Goal: Transaction & Acquisition: Purchase product/service

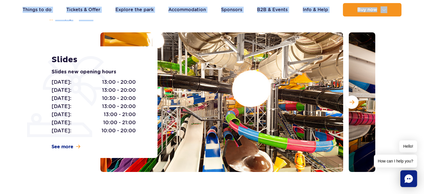
scroll to position [61, 0]
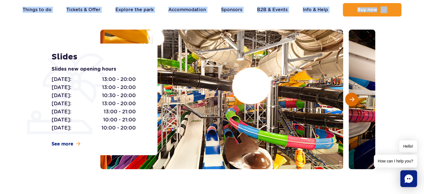
click at [356, 99] on button "Next slide" at bounding box center [351, 99] width 13 height 13
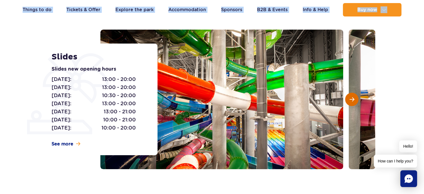
click at [356, 99] on button "Next slide" at bounding box center [351, 99] width 13 height 13
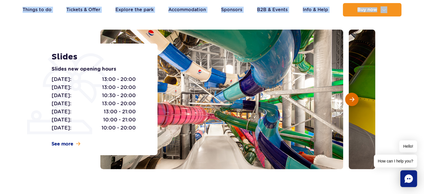
click at [356, 99] on button "Next slide" at bounding box center [351, 99] width 13 height 13
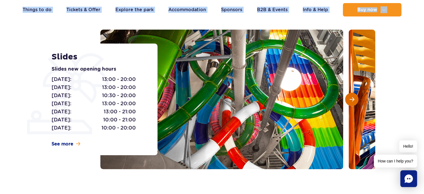
click at [356, 99] on button "Next slide" at bounding box center [351, 99] width 13 height 13
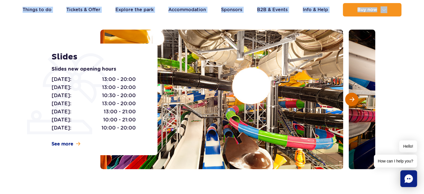
click at [356, 99] on button "Next slide" at bounding box center [351, 99] width 13 height 13
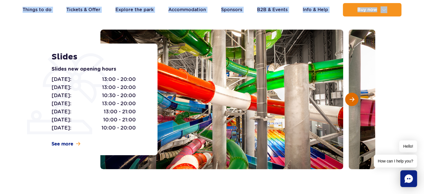
click at [356, 99] on button "Next slide" at bounding box center [351, 99] width 13 height 13
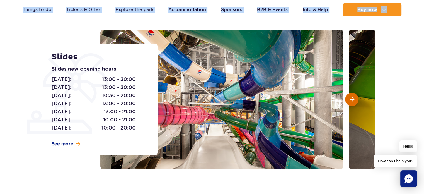
click at [356, 99] on button "Next slide" at bounding box center [351, 99] width 13 height 13
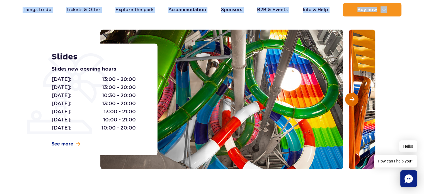
click at [356, 99] on button "Next slide" at bounding box center [351, 99] width 13 height 13
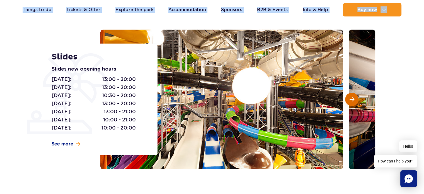
click at [356, 99] on button "Next slide" at bounding box center [351, 99] width 13 height 13
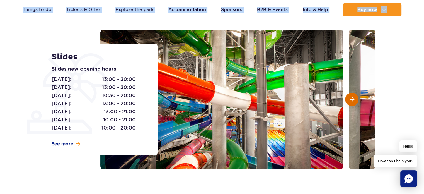
click at [356, 99] on button "Next slide" at bounding box center [351, 99] width 13 height 13
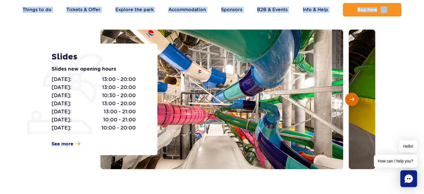
click at [356, 99] on button "Next slide" at bounding box center [351, 99] width 13 height 13
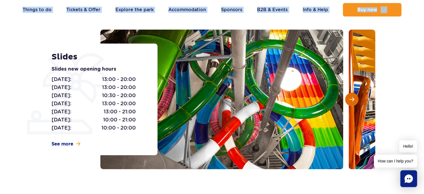
click at [356, 99] on button "Next slide" at bounding box center [351, 99] width 13 height 13
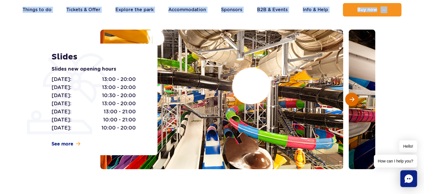
click at [356, 99] on button "Next slide" at bounding box center [351, 99] width 13 height 13
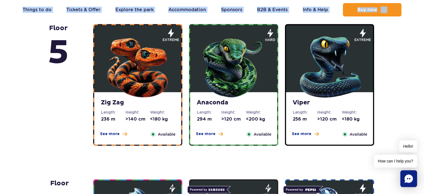
scroll to position [359, 0]
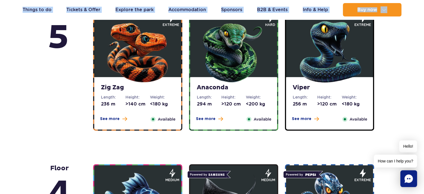
click at [163, 77] on img at bounding box center [137, 50] width 67 height 67
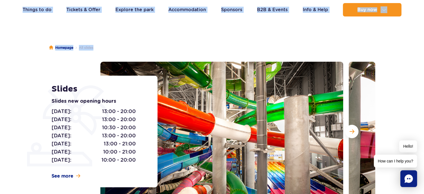
scroll to position [0, 0]
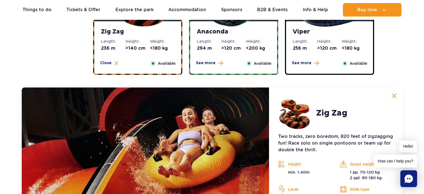
click at [243, 55] on div "Anaconda Length: 294 m Height: >120 cm Weight: <200 kg See more Close Available" at bounding box center [233, 47] width 87 height 52
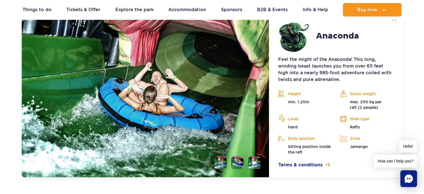
scroll to position [482, 0]
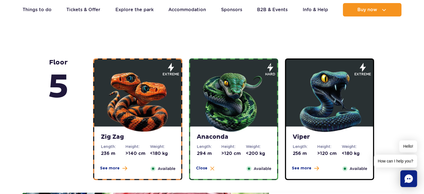
click at [369, 77] on figure at bounding box center [329, 92] width 87 height 67
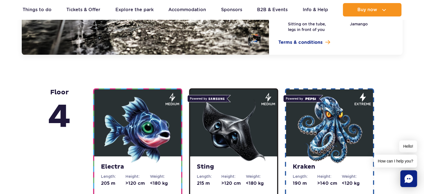
scroll to position [649, 0]
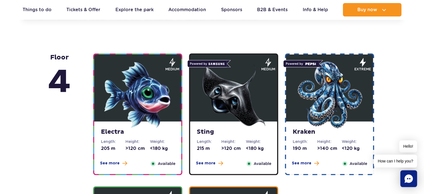
click at [158, 128] on img at bounding box center [137, 94] width 67 height 67
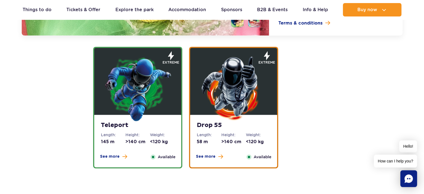
scroll to position [811, 0]
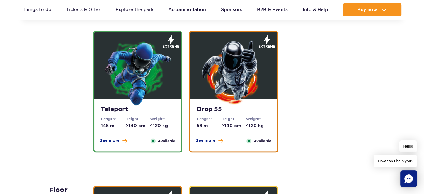
click at [256, 78] on img at bounding box center [233, 72] width 67 height 67
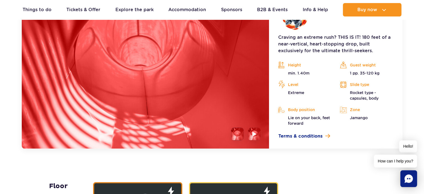
scroll to position [949, 0]
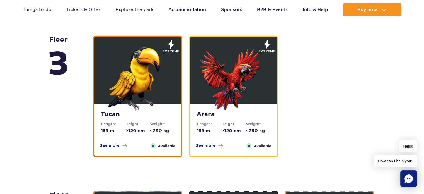
drag, startPoint x: 167, startPoint y: 114, endPoint x: 163, endPoint y: 114, distance: 4.2
click at [163, 114] on strong "Tucan" at bounding box center [138, 114] width 74 height 8
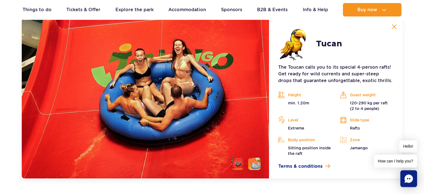
scroll to position [912, 0]
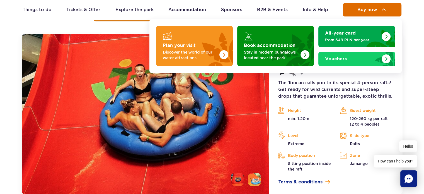
click at [376, 12] on button "Buy now" at bounding box center [372, 9] width 59 height 13
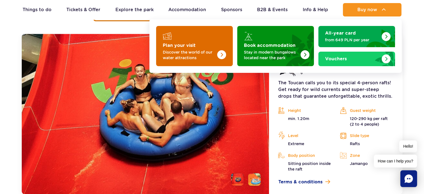
click at [206, 55] on p "Discover the world of our water attractions" at bounding box center [190, 54] width 54 height 11
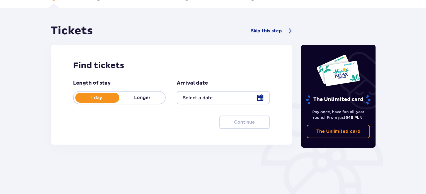
scroll to position [37, 0]
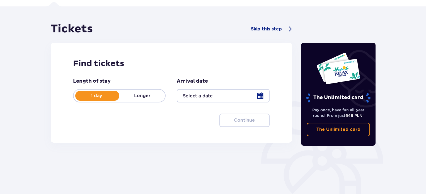
click at [205, 95] on div at bounding box center [223, 95] width 93 height 13
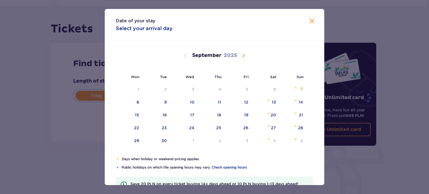
click at [251, 74] on ul "Mon Tue Wed Thu Fri Sat Sun" at bounding box center [214, 76] width 197 height 12
click at [241, 63] on div "[DATE]" at bounding box center [214, 62] width 185 height 42
drag, startPoint x: 242, startPoint y: 59, endPoint x: 183, endPoint y: 56, distance: 58.9
click at [242, 58] on span "Calendar" at bounding box center [243, 55] width 7 height 7
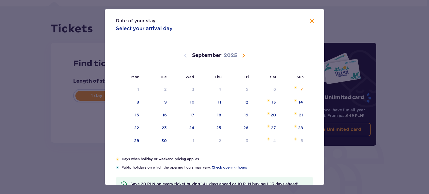
click at [242, 58] on span "Calendar" at bounding box center [243, 55] width 7 height 7
click at [242, 54] on span "Calendar" at bounding box center [243, 55] width 7 height 7
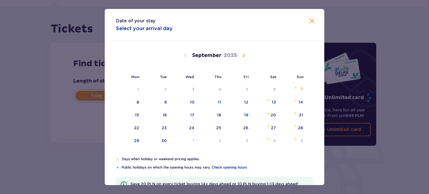
click at [242, 54] on span "Calendar" at bounding box center [243, 55] width 7 height 7
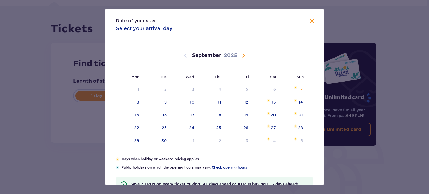
click at [242, 54] on span "Calendar" at bounding box center [243, 55] width 7 height 7
click at [186, 41] on div "Calendar" at bounding box center [214, 41] width 219 height 0
click at [157, 29] on p "Select your arrival day" at bounding box center [144, 28] width 57 height 7
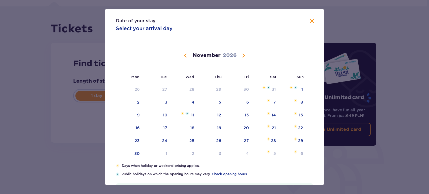
drag, startPoint x: 183, startPoint y: 56, endPoint x: 243, endPoint y: 60, distance: 60.1
click at [183, 56] on span "Calendar" at bounding box center [185, 55] width 7 height 7
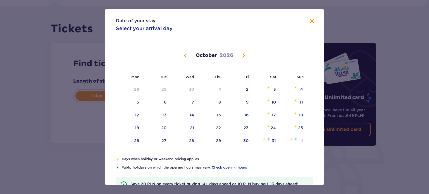
click at [241, 57] on span "Calendar" at bounding box center [243, 55] width 7 height 7
click at [294, 127] on img "Sunday, December 27, 2026" at bounding box center [295, 125] width 3 height 3
type input "[DATE]"
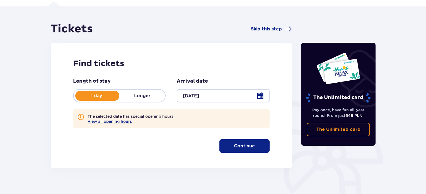
click at [247, 152] on button "Continue" at bounding box center [245, 145] width 50 height 13
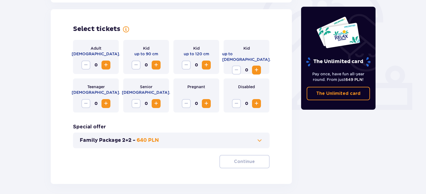
scroll to position [181, 0]
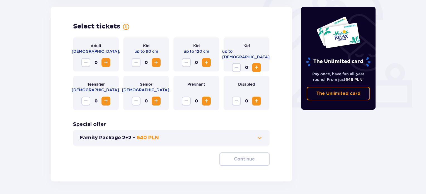
click at [156, 140] on p "640 PLN" at bounding box center [148, 138] width 22 height 7
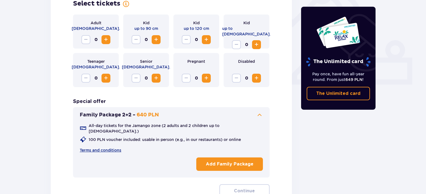
scroll to position [208, 0]
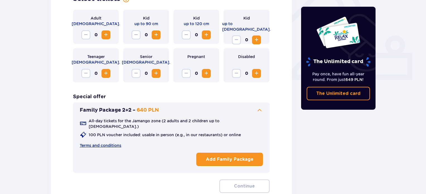
click at [258, 37] on span "Increase" at bounding box center [256, 40] width 7 height 7
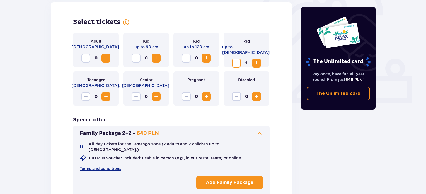
scroll to position [182, 0]
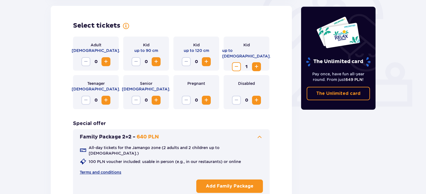
click at [238, 64] on span "Decrease" at bounding box center [236, 66] width 7 height 7
click at [109, 101] on span "Increase" at bounding box center [106, 100] width 7 height 7
click at [86, 99] on span "Decrease" at bounding box center [86, 100] width 7 height 7
click at [255, 63] on span "Increase" at bounding box center [256, 66] width 7 height 7
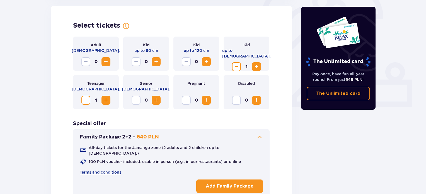
click at [105, 62] on span "Increase" at bounding box center [106, 61] width 7 height 7
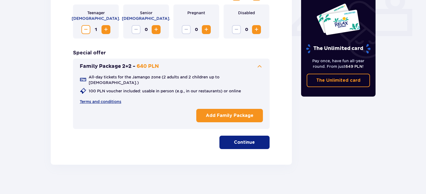
click at [239, 139] on p "Continue" at bounding box center [244, 142] width 21 height 6
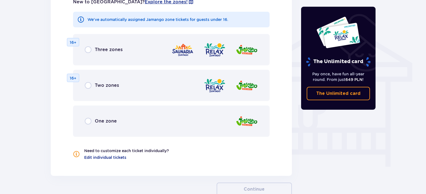
scroll to position [438, 0]
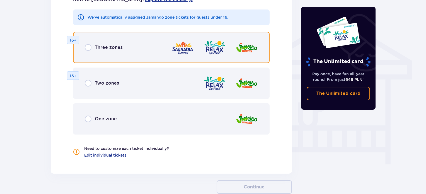
click at [88, 44] on input "radio" at bounding box center [88, 47] width 7 height 7
radio input "true"
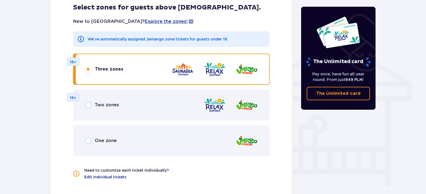
scroll to position [429, 0]
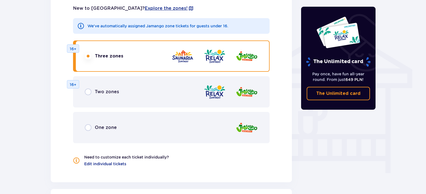
click at [92, 88] on div "Two zones" at bounding box center [102, 91] width 34 height 7
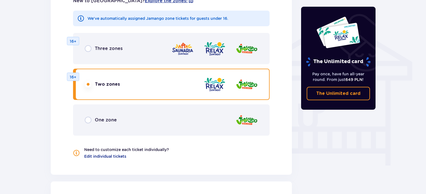
scroll to position [438, 0]
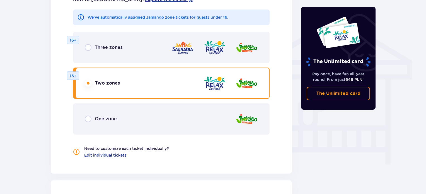
click at [113, 152] on span "Edit individual tickets" at bounding box center [105, 155] width 42 height 6
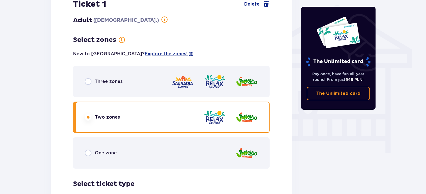
scroll to position [422, 0]
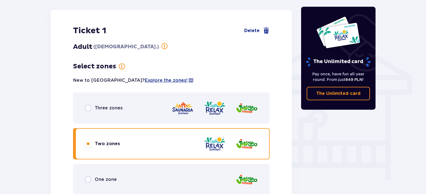
click at [92, 105] on div "Three zones" at bounding box center [104, 108] width 38 height 7
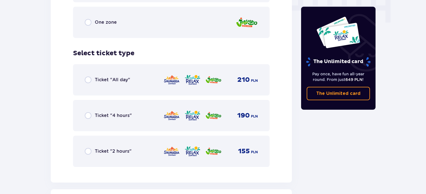
scroll to position [581, 0]
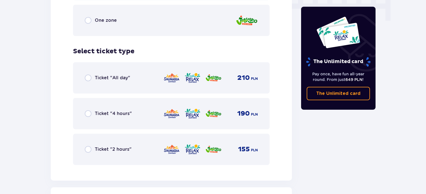
click at [92, 75] on div "Ticket "All day"" at bounding box center [107, 78] width 45 height 7
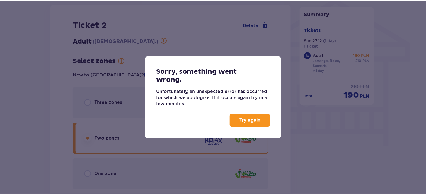
scroll to position [421, 0]
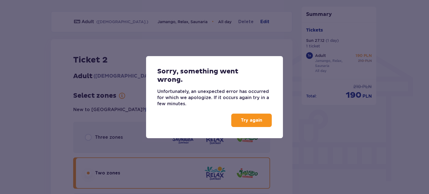
click at [244, 117] on p "Try again" at bounding box center [251, 120] width 21 height 6
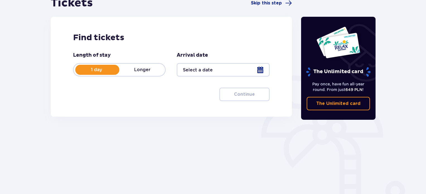
scroll to position [76, 0]
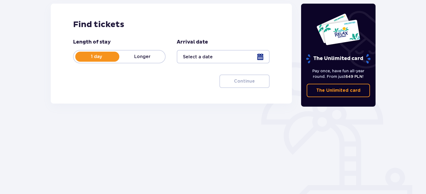
click at [212, 51] on div at bounding box center [223, 56] width 93 height 13
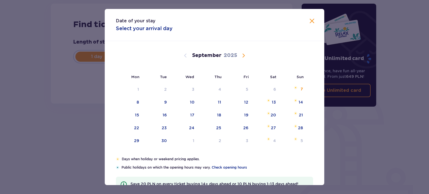
click at [241, 54] on span "Calendar" at bounding box center [243, 55] width 7 height 7
click at [242, 55] on span "Calendar" at bounding box center [243, 55] width 7 height 7
click at [274, 130] on div "27" at bounding box center [266, 128] width 28 height 12
type input "27.12.25"
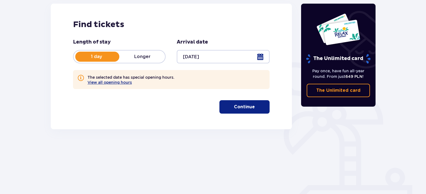
click at [234, 108] on p "Continue" at bounding box center [244, 107] width 21 height 6
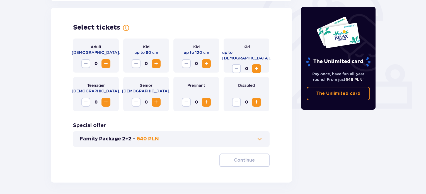
scroll to position [181, 0]
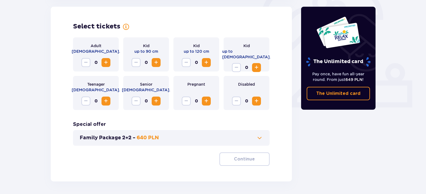
click at [106, 58] on button "Increase" at bounding box center [106, 62] width 9 height 9
click at [107, 101] on span "Increase" at bounding box center [106, 101] width 7 height 7
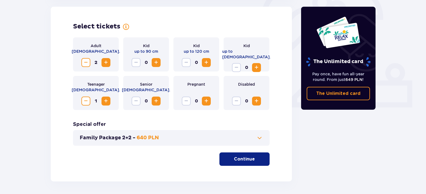
click at [257, 64] on span "Increase" at bounding box center [256, 67] width 7 height 7
click at [255, 159] on span "button" at bounding box center [256, 159] width 7 height 7
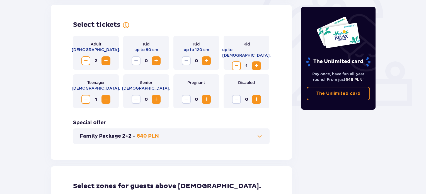
scroll to position [182, 0]
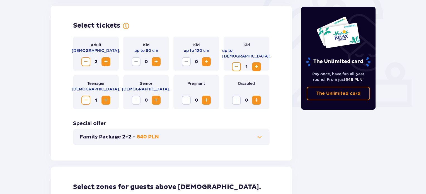
click at [247, 137] on button "Family Package 2+2 - 640 PLN" at bounding box center [171, 137] width 183 height 7
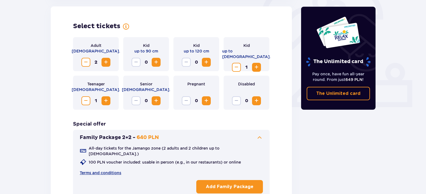
scroll to position [181, 0]
click at [234, 64] on span "Decrease" at bounding box center [236, 67] width 7 height 7
click at [244, 142] on div "All-day tickets for the Jamango zone (2 adults and 2 children up to 16 y.o.) 10…" at bounding box center [171, 168] width 183 height 55
click at [259, 135] on span at bounding box center [259, 138] width 7 height 7
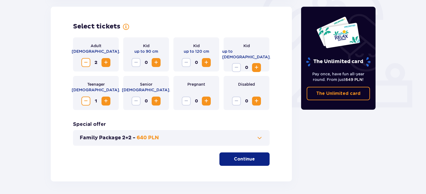
click at [87, 99] on span "Decrease" at bounding box center [86, 101] width 7 height 7
click at [109, 102] on button "Increase" at bounding box center [106, 101] width 9 height 9
click at [260, 64] on span "Increase" at bounding box center [256, 67] width 7 height 7
drag, startPoint x: 250, startPoint y: 160, endPoint x: 269, endPoint y: 155, distance: 19.6
click at [250, 160] on p "Continue" at bounding box center [244, 159] width 21 height 6
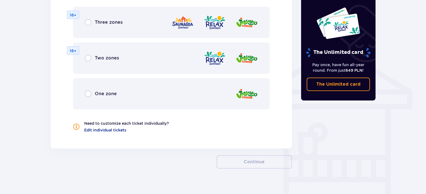
scroll to position [409, 0]
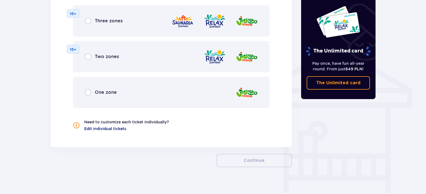
click at [109, 130] on span "Edit individual tickets" at bounding box center [105, 129] width 42 height 6
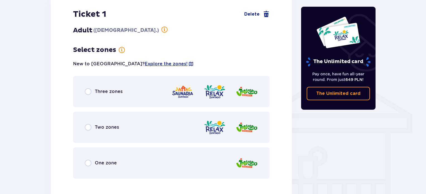
scroll to position [380, 0]
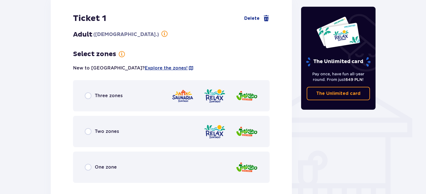
click at [110, 84] on div "Three zones" at bounding box center [171, 95] width 197 height 31
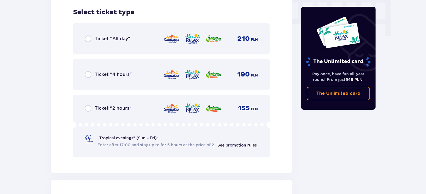
scroll to position [567, 0]
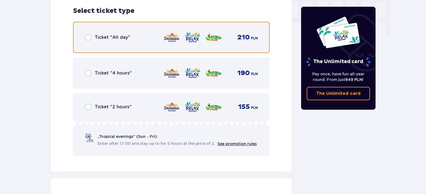
click at [91, 33] on div "Ticket "All day" 210 PLN" at bounding box center [171, 38] width 173 height 12
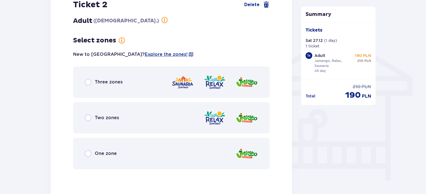
scroll to position [432, 0]
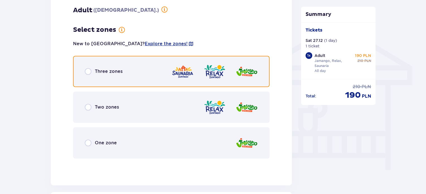
click at [91, 69] on input "radio" at bounding box center [88, 71] width 7 height 7
radio input "true"
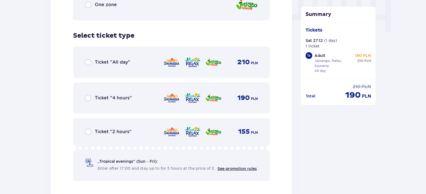
scroll to position [595, 0]
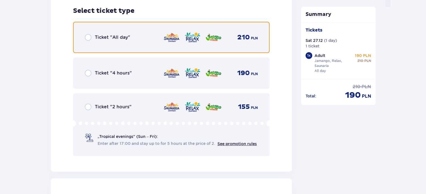
click at [88, 39] on input "radio" at bounding box center [88, 37] width 7 height 7
radio input "true"
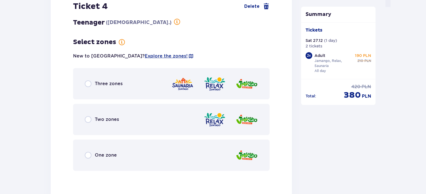
scroll to position [398, 0]
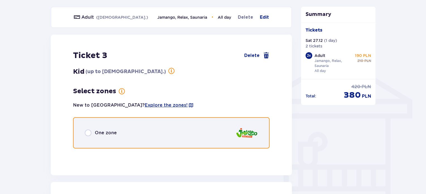
click at [90, 132] on input "radio" at bounding box center [88, 132] width 7 height 7
radio input "true"
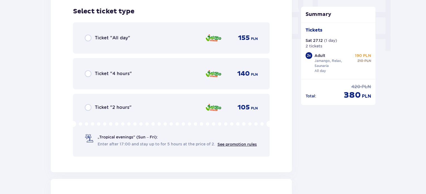
scroll to position [551, 0]
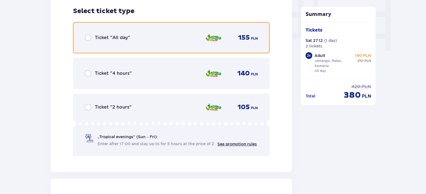
click at [91, 38] on input "radio" at bounding box center [88, 37] width 7 height 7
radio input "true"
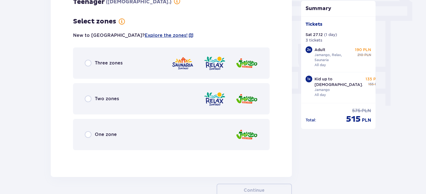
scroll to position [501, 0]
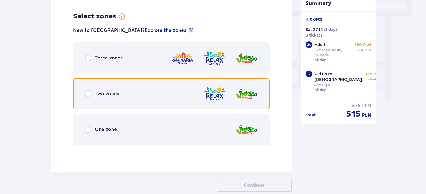
click at [88, 90] on input "radio" at bounding box center [88, 93] width 7 height 7
radio input "true"
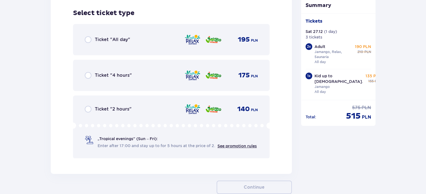
scroll to position [650, 0]
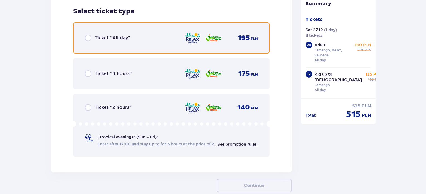
click at [89, 38] on input "radio" at bounding box center [88, 38] width 7 height 7
radio input "true"
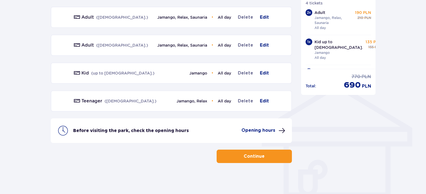
scroll to position [372, 0]
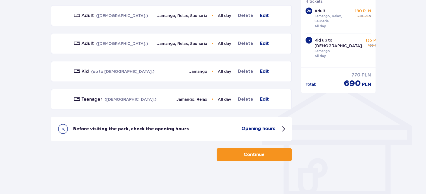
click at [261, 134] on div "Before visiting the park, check the opening hours Opening hours" at bounding box center [171, 129] width 241 height 25
click at [263, 129] on p "Opening hours" at bounding box center [259, 129] width 34 height 6
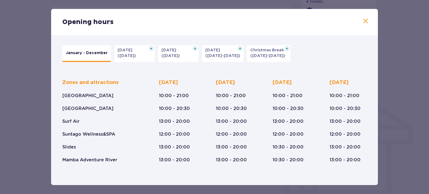
click at [259, 52] on p "Christmas Break" at bounding box center [268, 50] width 37 height 6
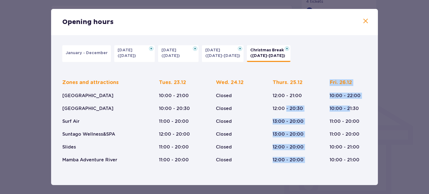
drag, startPoint x: 347, startPoint y: 105, endPoint x: 286, endPoint y: 109, distance: 61.3
click at [286, 109] on div "Zones and attractions Suntago Water Park Crocodile Island Surf Air Suntago Well…" at bounding box center [214, 116] width 304 height 93
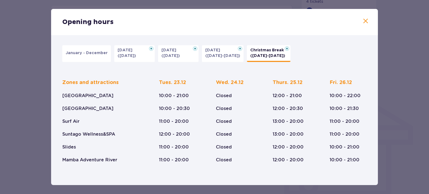
click at [361, 135] on div "Fri. 26.12 10:00 - 22:00 10:00 - 21:30 11:00 - 20:00 11:00 - 20:00 10:00 - 21:0…" at bounding box center [347, 121] width 37 height 84
click at [352, 81] on div "Fri. 26.12 10:00 - 22:00 10:00 - 21:30 11:00 - 20:00 11:00 - 20:00 10:00 - 21:0…" at bounding box center [344, 121] width 31 height 84
drag, startPoint x: 346, startPoint y: 81, endPoint x: 327, endPoint y: 82, distance: 19.3
click at [326, 82] on div "Zones and attractions Suntago Water Park Crocodile Island Surf Air Suntago Well…" at bounding box center [214, 116] width 304 height 93
click at [362, 73] on div "Zones and attractions Suntago Water Park Crocodile Island Surf Air Suntago Well…" at bounding box center [214, 116] width 304 height 93
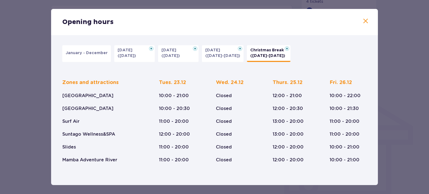
click at [167, 46] on button "All Saints' Day (01.11.25)" at bounding box center [178, 53] width 40 height 17
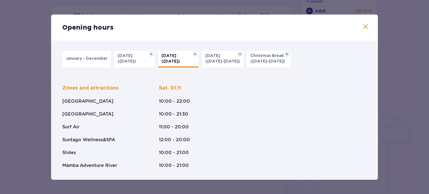
click at [133, 53] on p "Halloween" at bounding box center [126, 56] width 18 height 6
click at [93, 60] on p "January - December" at bounding box center [87, 59] width 42 height 6
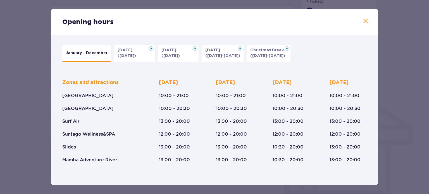
click at [266, 52] on p "Christmas Break" at bounding box center [268, 50] width 37 height 6
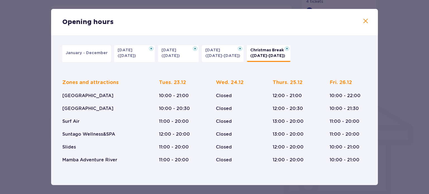
click at [364, 25] on button at bounding box center [365, 21] width 7 height 7
